Goal: Transaction & Acquisition: Download file/media

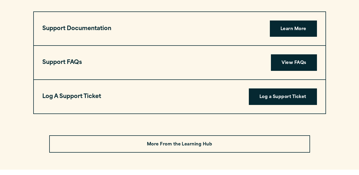
scroll to position [1306, 0]
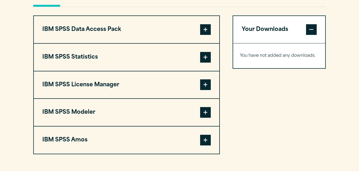
click at [202, 57] on span at bounding box center [205, 57] width 11 height 11
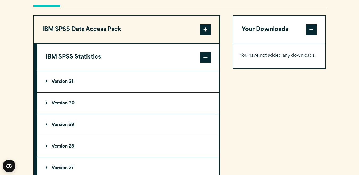
click at [65, 102] on p "Version 30" at bounding box center [59, 103] width 29 height 4
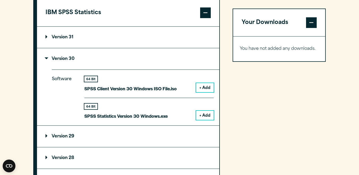
scroll to position [461, 0]
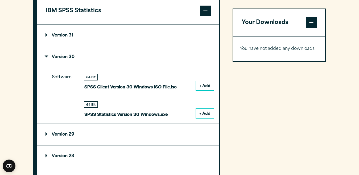
click at [206, 113] on button "+ Add" at bounding box center [205, 113] width 18 height 9
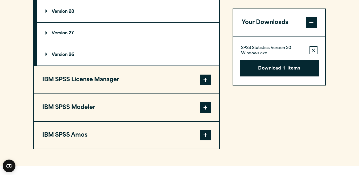
scroll to position [619, 0]
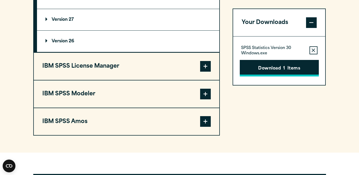
click at [296, 70] on button "Download 1 Items" at bounding box center [279, 68] width 79 height 16
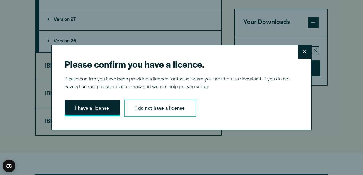
click at [109, 104] on button "I have a license" at bounding box center [92, 108] width 55 height 16
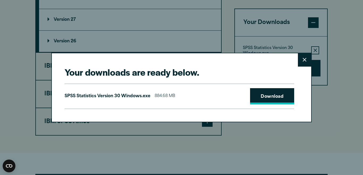
click at [262, 94] on link "Download" at bounding box center [272, 96] width 44 height 16
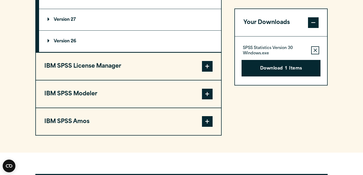
click at [230, 37] on div "Your downloads are ready below. Close SPSS Statistics Version 30 Windows.exe 88…" at bounding box center [181, 87] width 363 height 175
